Goal: Task Accomplishment & Management: Manage account settings

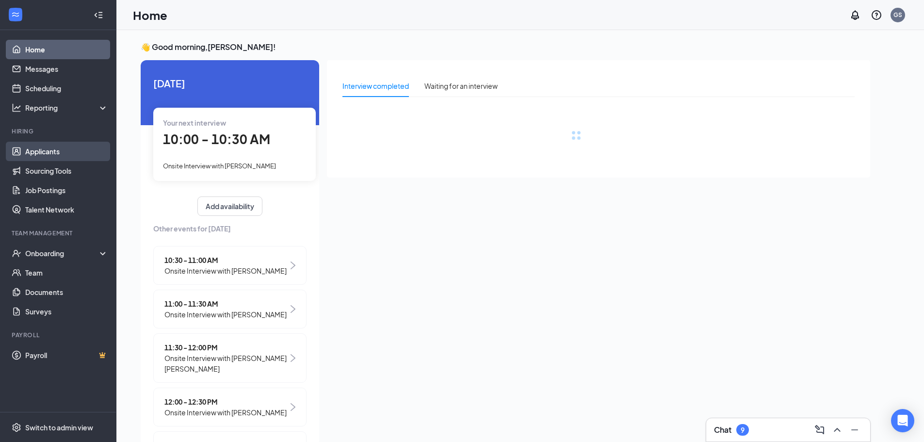
click at [57, 159] on link "Applicants" at bounding box center [66, 151] width 83 height 19
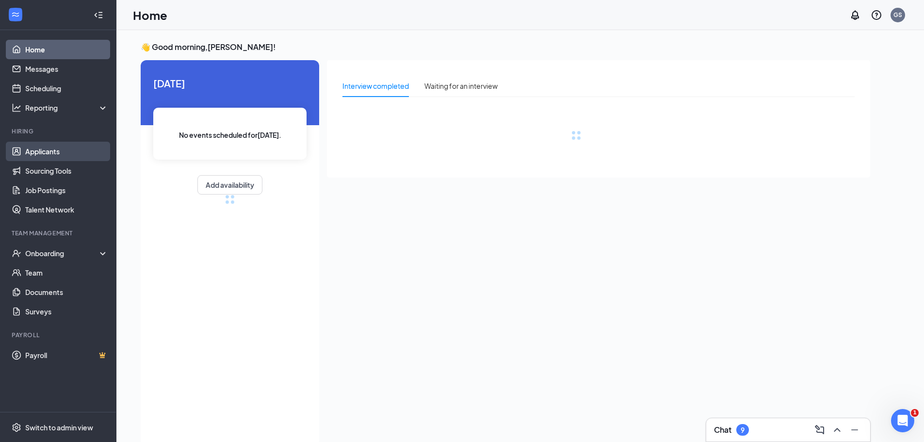
click at [27, 156] on link "Applicants" at bounding box center [66, 151] width 83 height 19
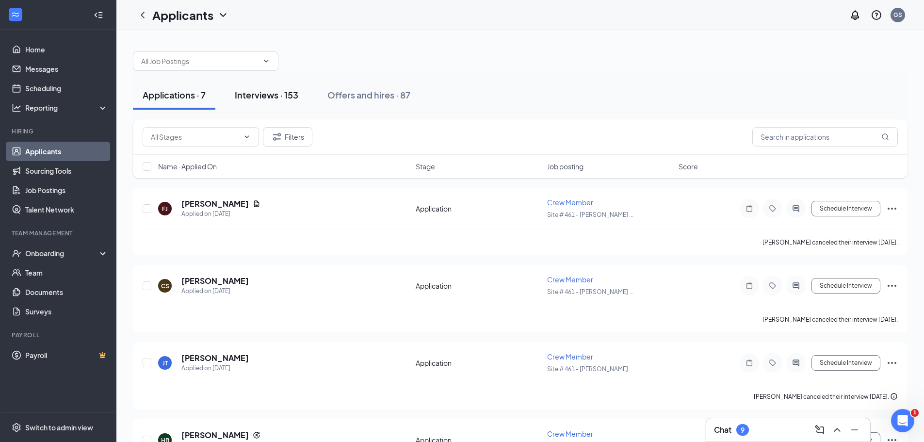
click at [279, 96] on div "Interviews · 153" at bounding box center [267, 95] width 64 height 12
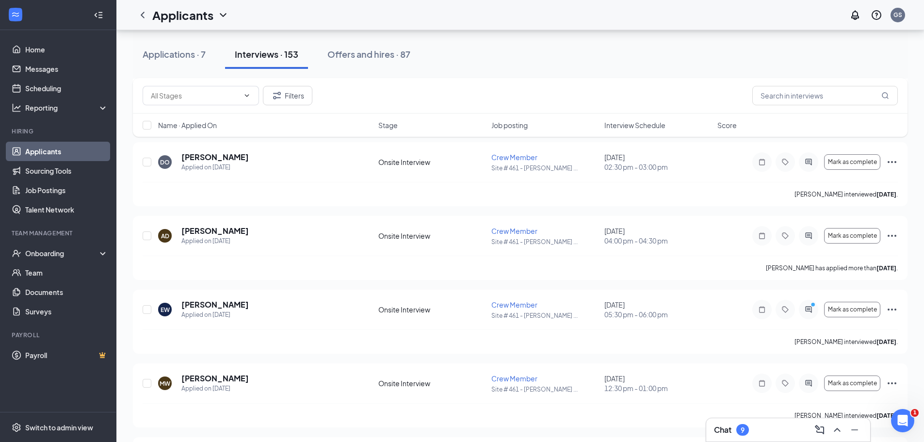
scroll to position [3021, 0]
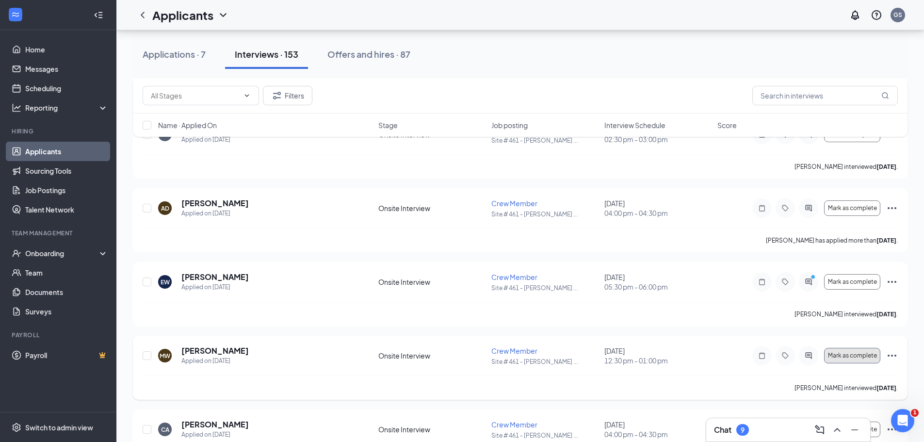
click at [861, 354] on span "Mark as complete" at bounding box center [852, 355] width 49 height 7
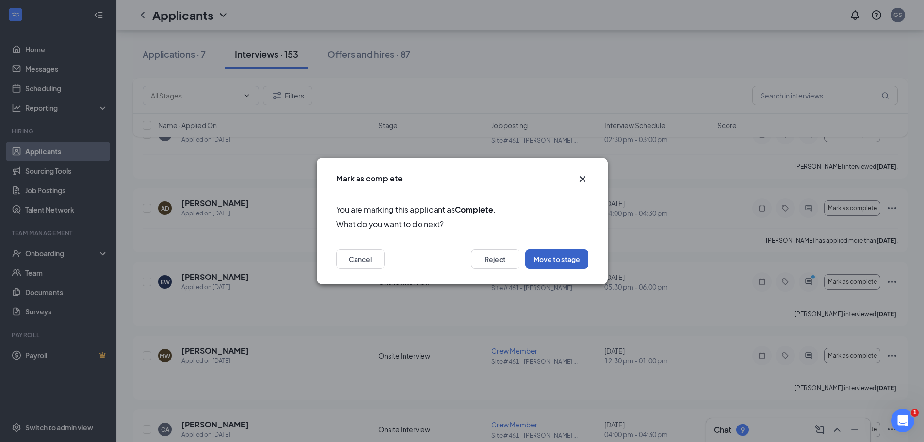
click at [561, 264] on button "Move to stage" at bounding box center [556, 258] width 63 height 19
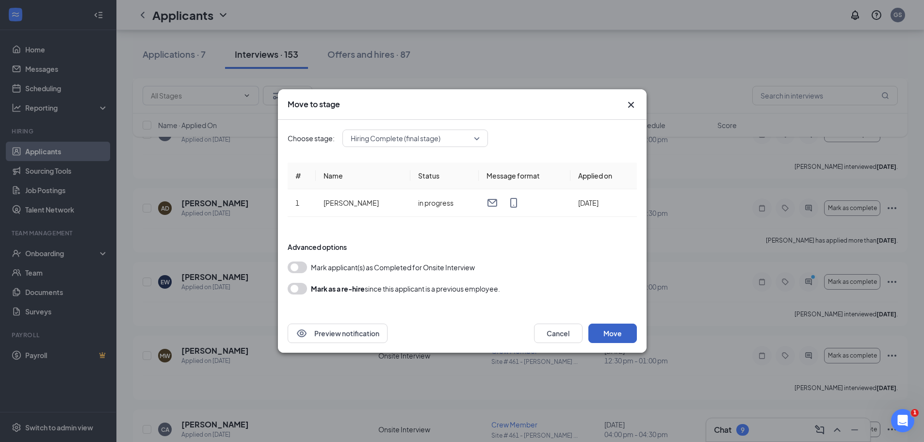
click at [607, 329] on button "Move" at bounding box center [612, 332] width 48 height 19
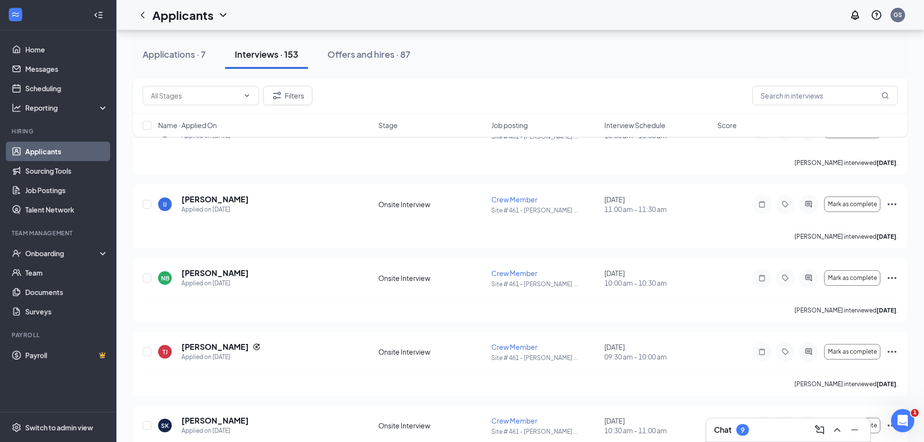
scroll to position [5093, 0]
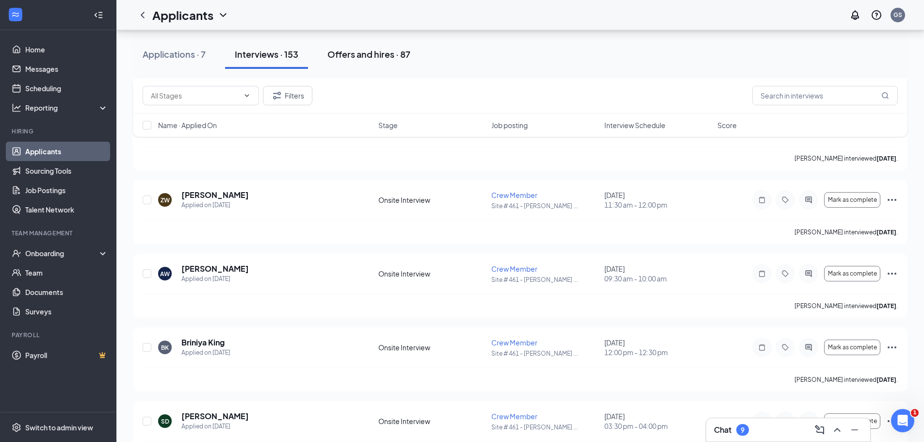
click at [361, 51] on div "Offers and hires · 87" at bounding box center [368, 54] width 83 height 12
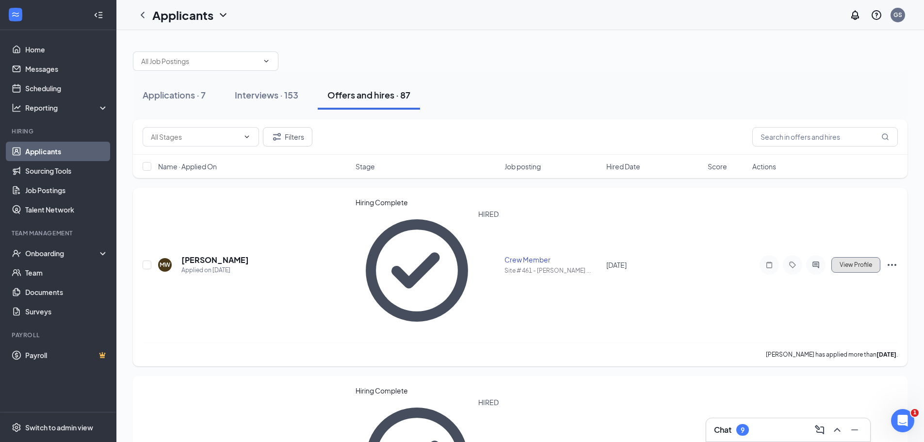
click at [853, 261] on span "View Profile" at bounding box center [855, 264] width 32 height 7
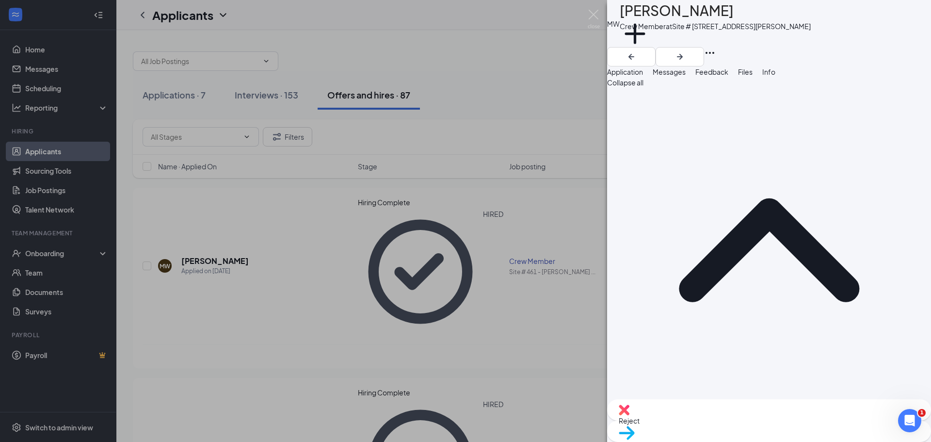
click at [447, 304] on div "MW [PERSON_NAME] Crew Member at Site # 461 - [PERSON_NAME][GEOGRAPHIC_DATA] Add…" at bounding box center [465, 221] width 931 height 442
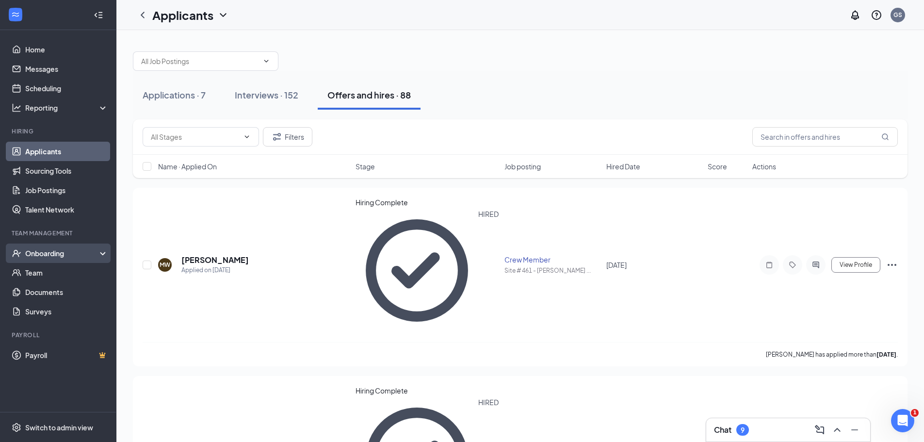
click at [45, 254] on div "Onboarding" at bounding box center [62, 253] width 75 height 10
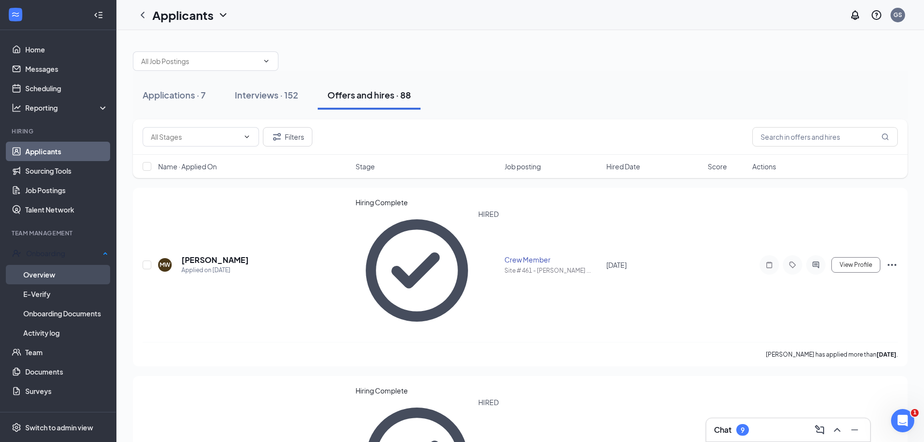
click at [49, 273] on link "Overview" at bounding box center [65, 274] width 85 height 19
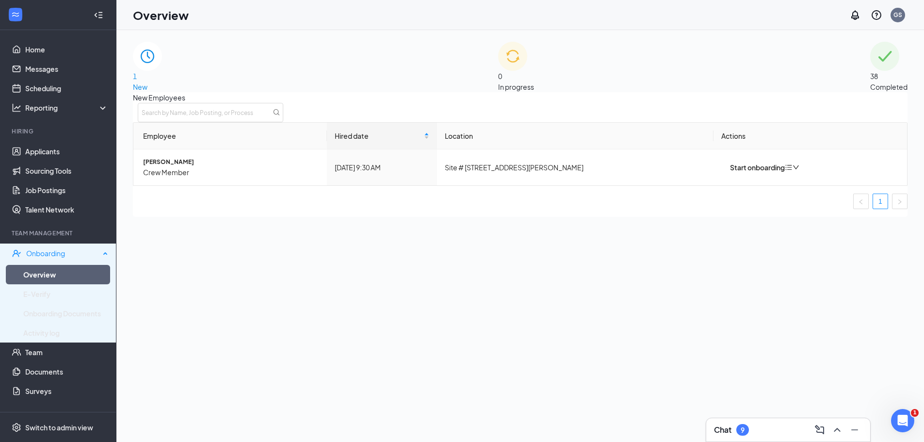
click at [47, 249] on div "Onboarding" at bounding box center [63, 253] width 74 height 10
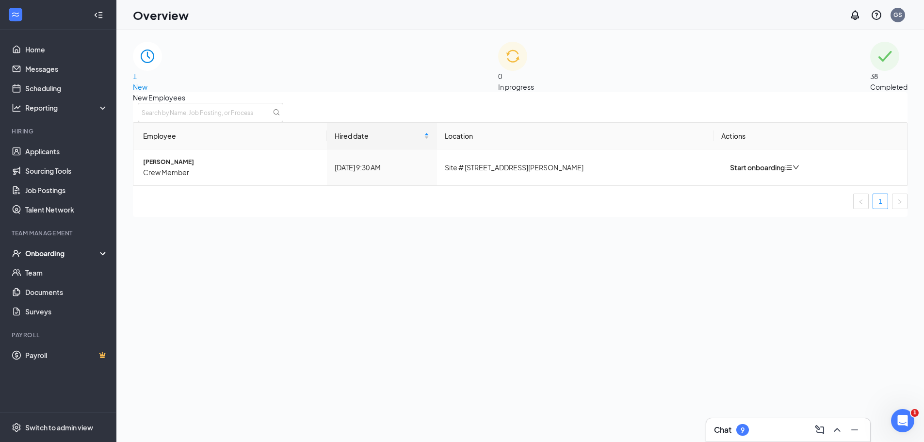
click at [46, 253] on div "Onboarding" at bounding box center [62, 253] width 75 height 10
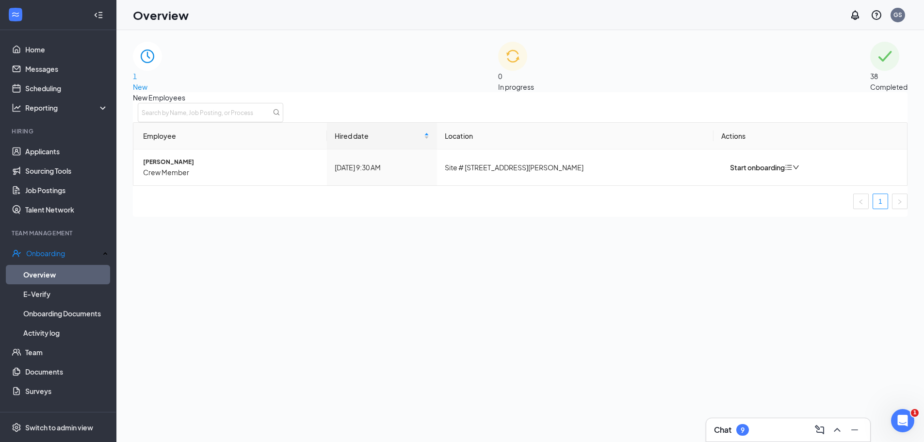
click at [162, 71] on span "1" at bounding box center [147, 76] width 29 height 11
click at [534, 74] on div "0 In progress" at bounding box center [516, 67] width 36 height 50
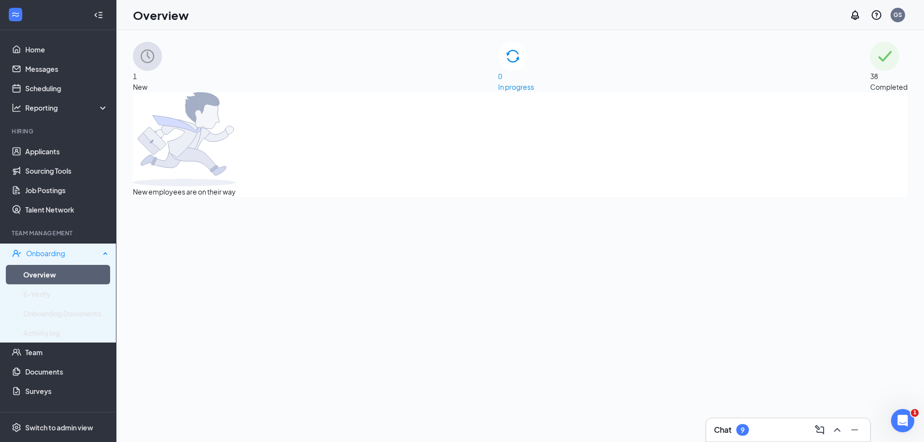
click at [61, 254] on div "Onboarding" at bounding box center [63, 253] width 74 height 10
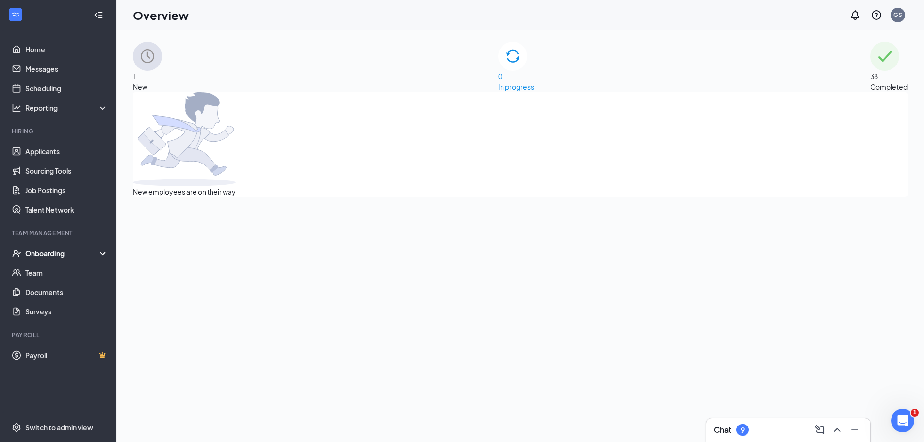
click at [162, 66] on div "1 New" at bounding box center [147, 67] width 29 height 50
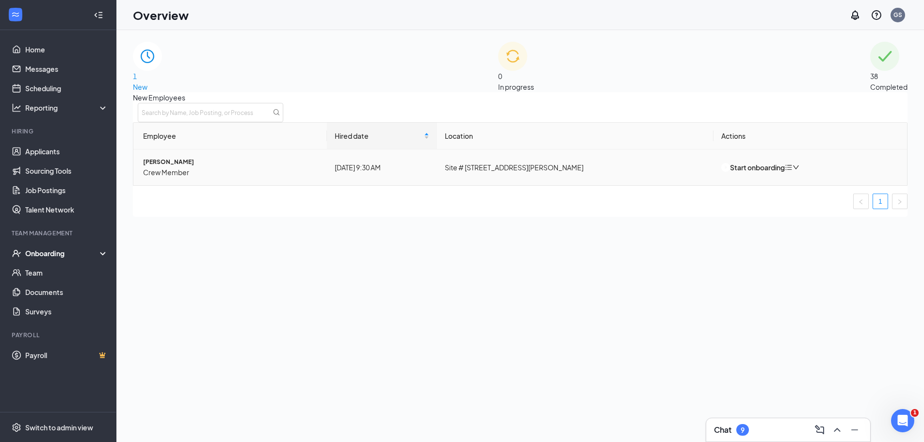
click at [185, 167] on span "[PERSON_NAME]" at bounding box center [231, 162] width 176 height 10
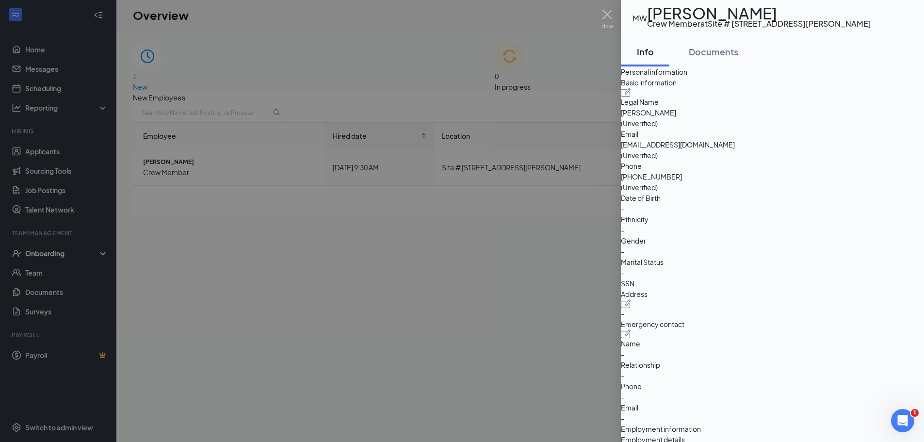
click at [183, 231] on div at bounding box center [462, 221] width 924 height 442
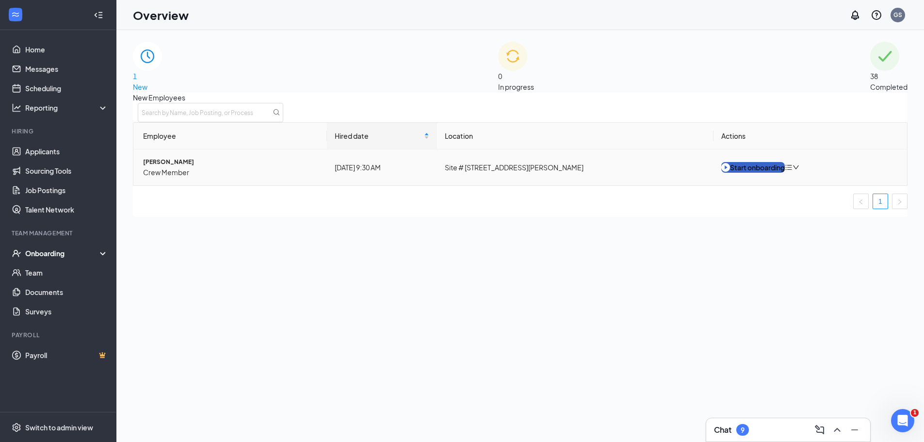
click at [756, 173] on div "Start onboarding" at bounding box center [753, 167] width 64 height 11
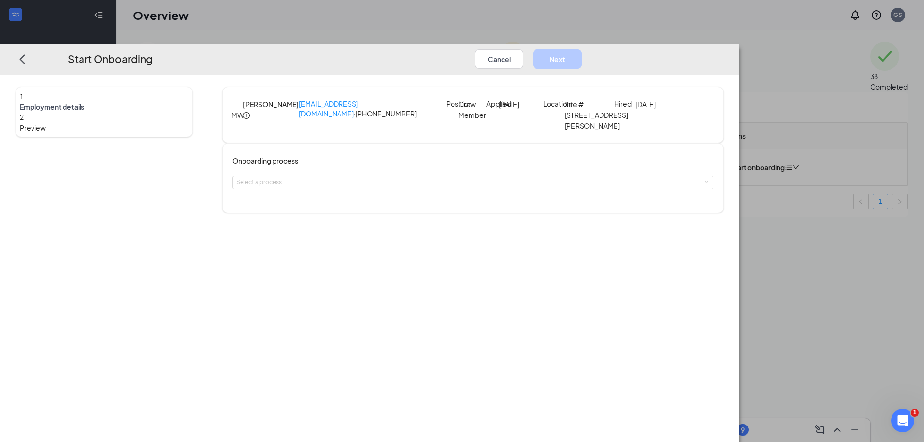
click at [130, 112] on div "2" at bounding box center [104, 117] width 168 height 11
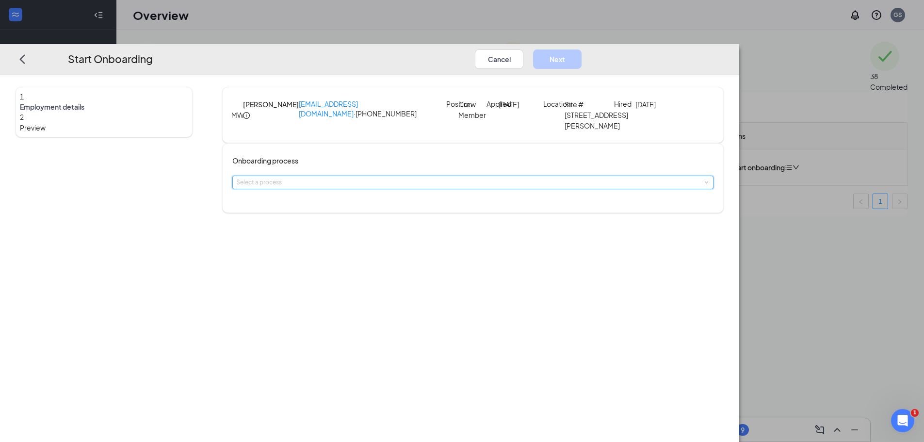
click at [704, 185] on span at bounding box center [706, 182] width 4 height 4
click at [421, 217] on span "Crew Member Onboarding Process" at bounding box center [385, 216] width 113 height 9
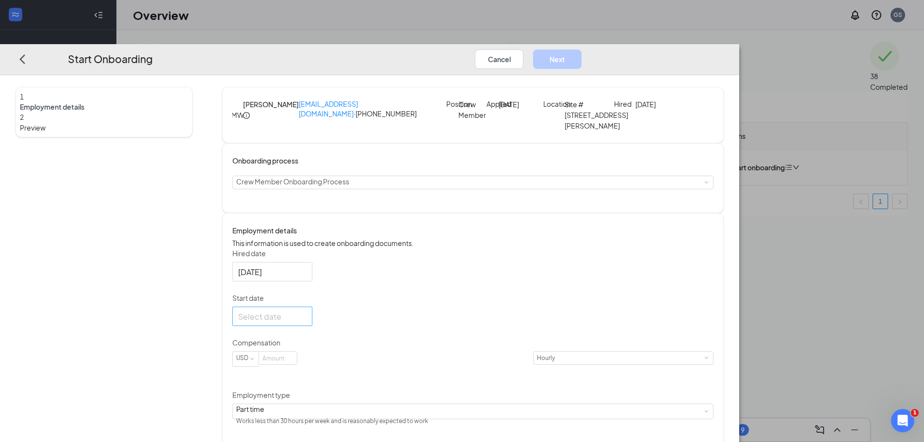
click at [306, 322] on div at bounding box center [272, 316] width 68 height 12
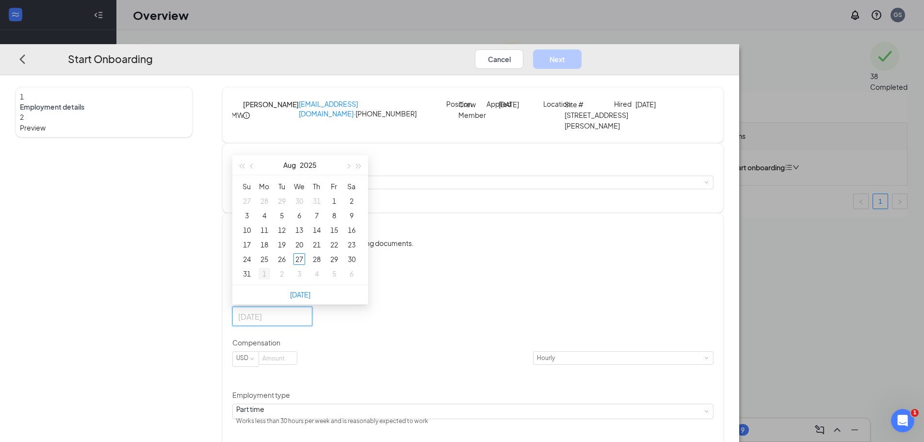
type input "[DATE]"
click at [270, 279] on div "1" at bounding box center [264, 274] width 12 height 12
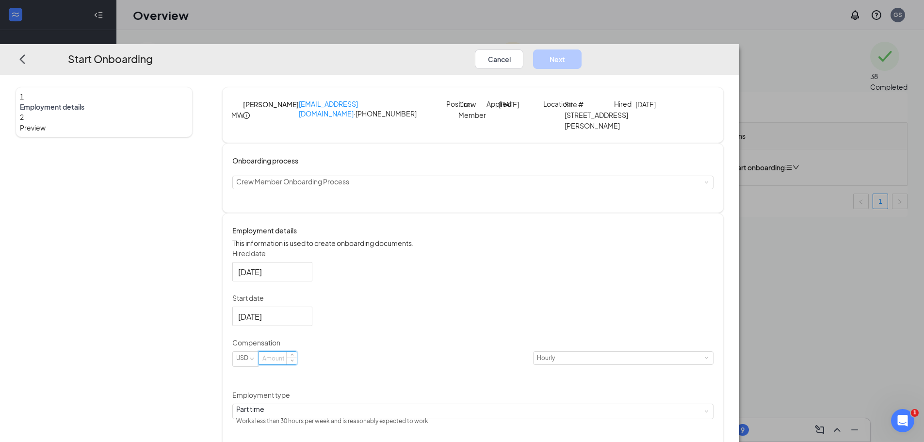
click at [297, 364] on input at bounding box center [278, 358] width 38 height 13
type input "12"
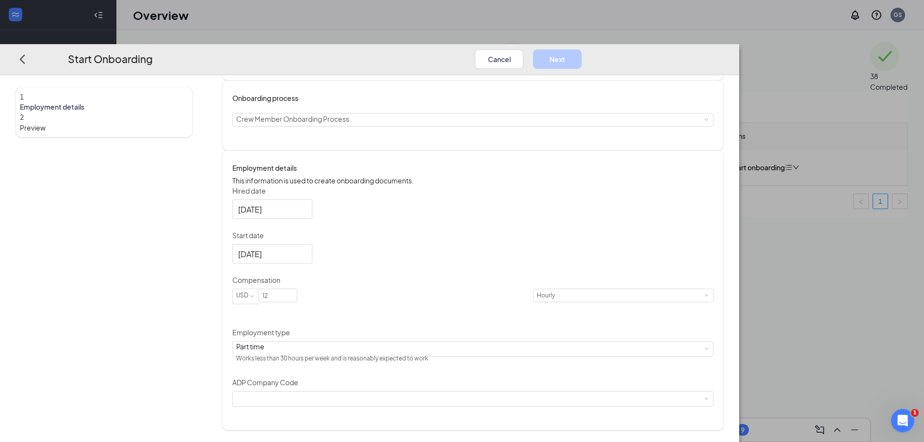
scroll to position [71, 0]
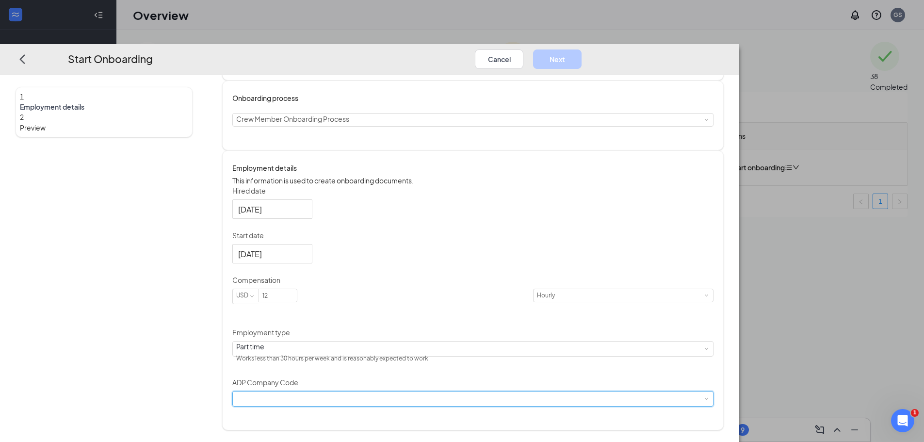
click at [357, 406] on div at bounding box center [472, 398] width 473 height 15
click at [366, 432] on li "B6X - Wenmarr Management Company LLC" at bounding box center [400, 430] width 159 height 16
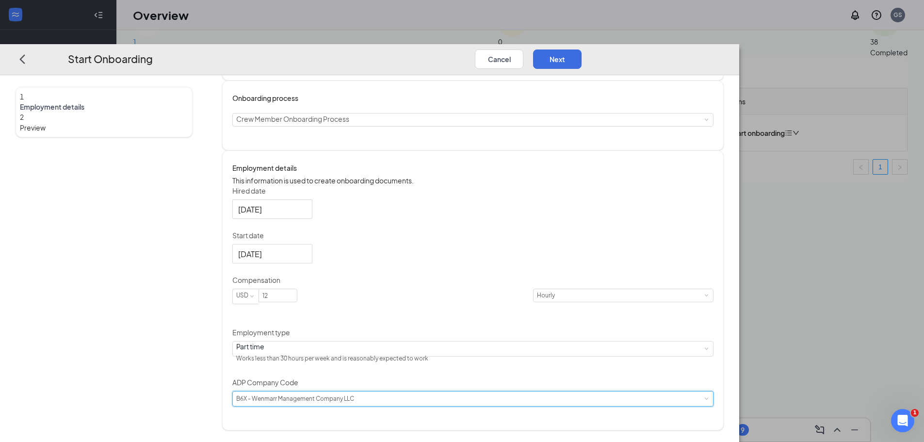
scroll to position [44, 0]
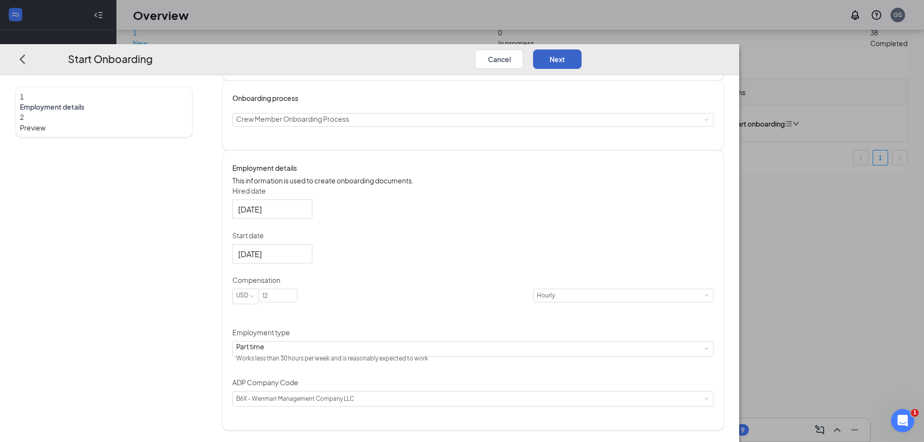
click at [581, 49] on button "Next" at bounding box center [557, 58] width 48 height 19
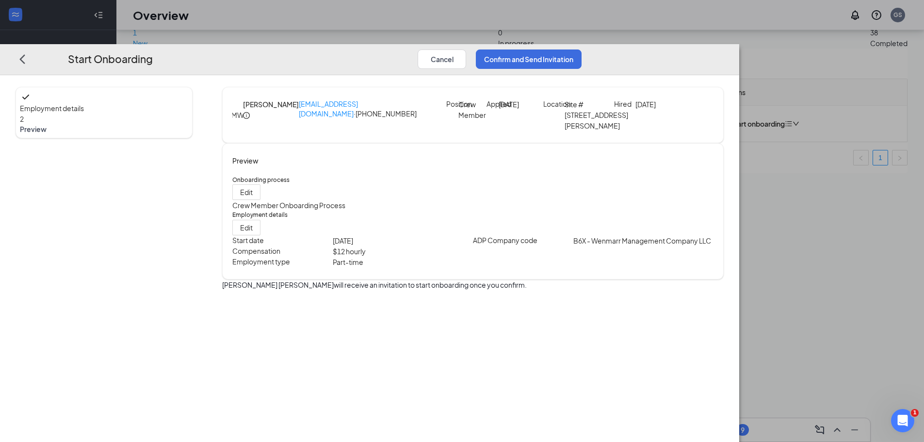
click at [145, 124] on span "Preview" at bounding box center [104, 129] width 168 height 10
click at [140, 113] on div "2 Preview" at bounding box center [104, 123] width 168 height 20
click at [129, 113] on div "2" at bounding box center [104, 118] width 168 height 11
click at [581, 49] on button "Confirm and Send Invitation" at bounding box center [529, 58] width 106 height 19
